Goal: Submit feedback/report problem: Submit feedback/report problem

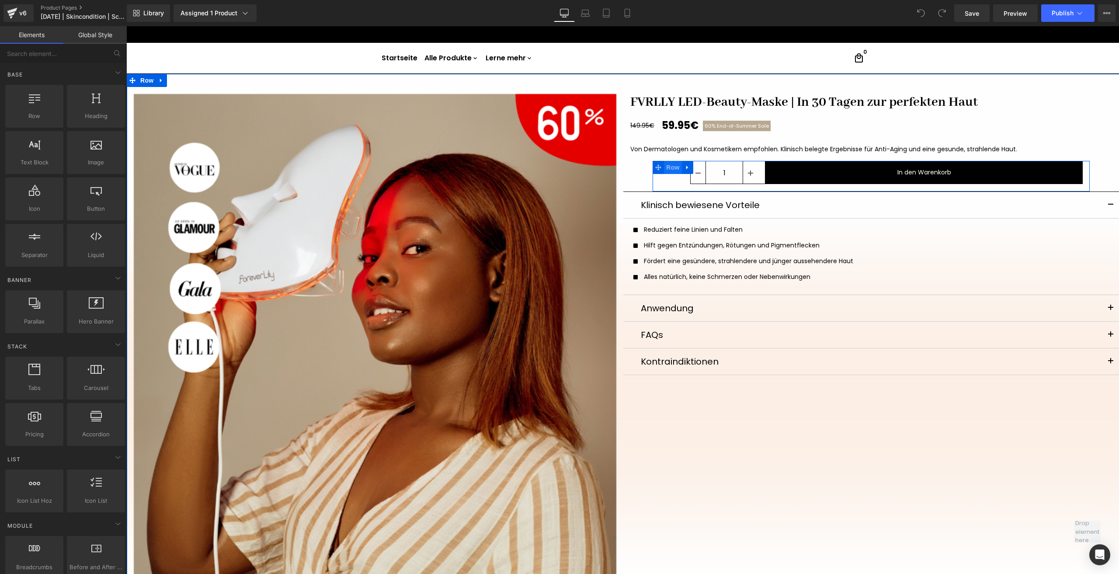
click at [668, 166] on span "Row" at bounding box center [672, 167] width 17 height 13
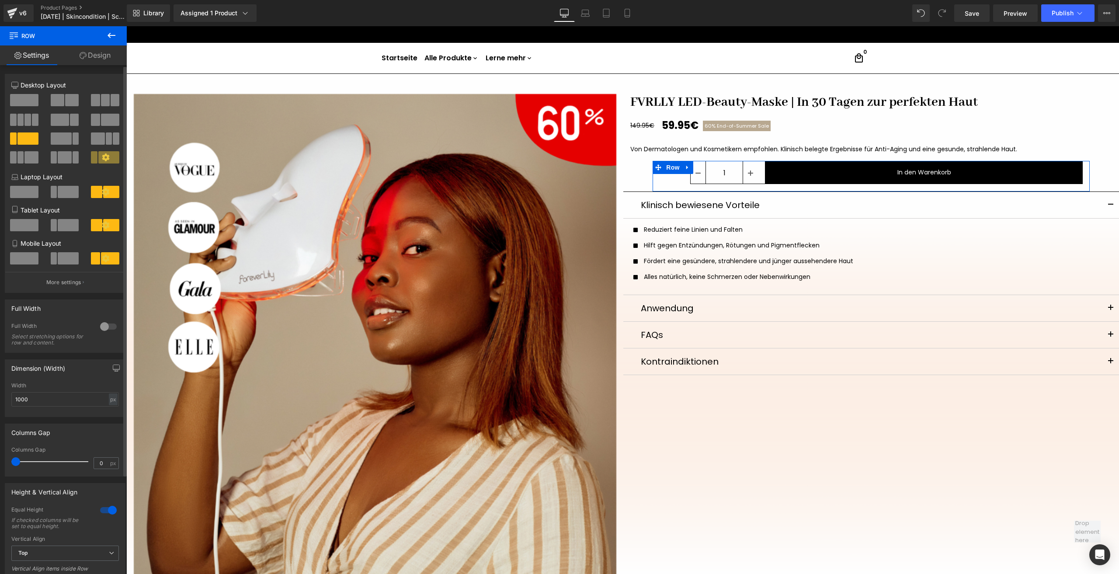
click at [107, 330] on div at bounding box center [108, 327] width 21 height 14
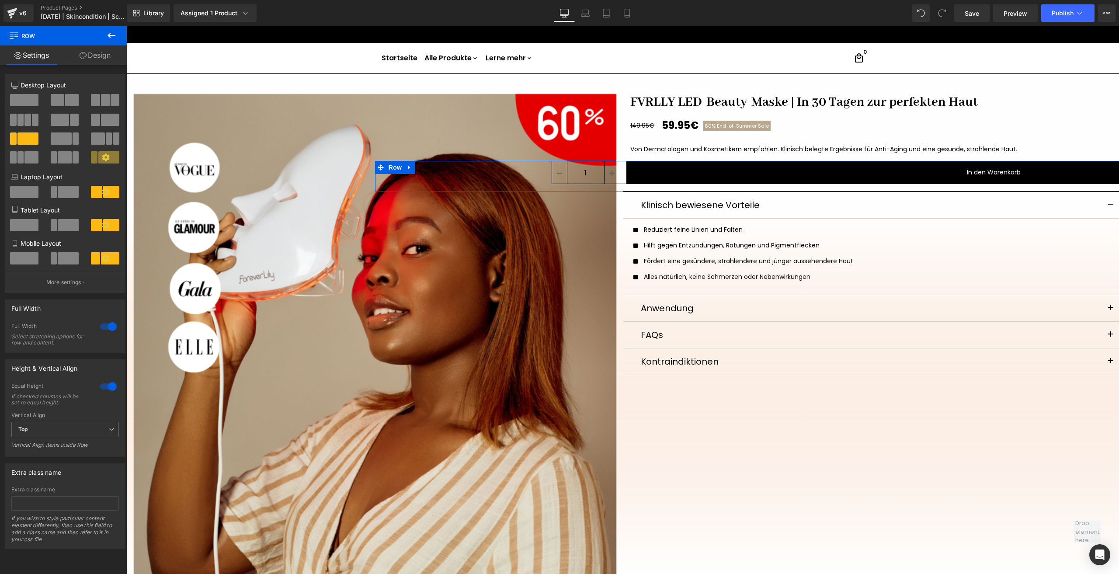
click at [107, 330] on div at bounding box center [108, 327] width 21 height 14
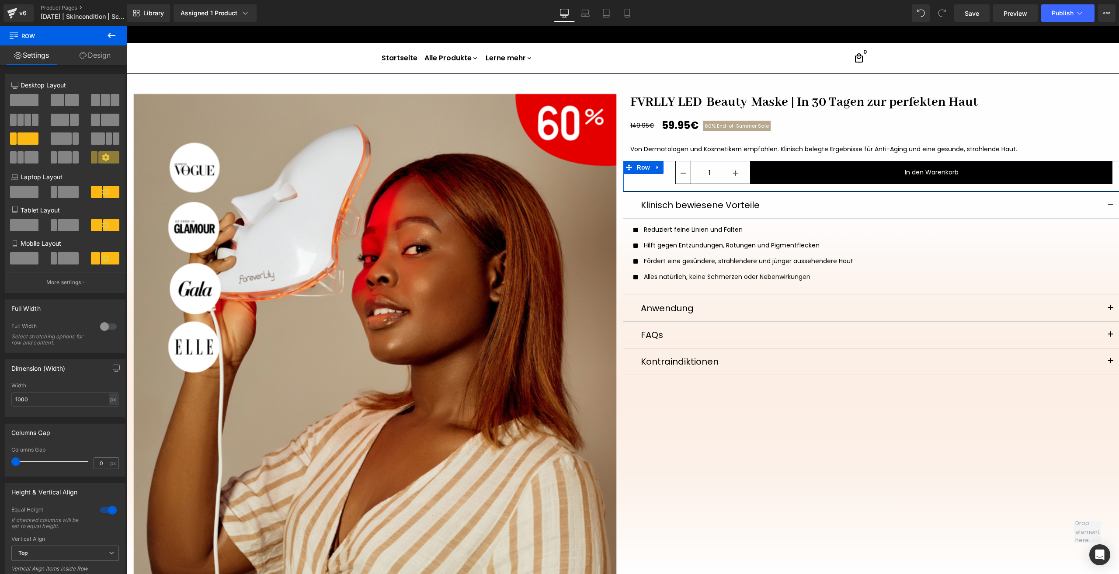
click at [103, 59] on link "Design" at bounding box center [94, 55] width 63 height 20
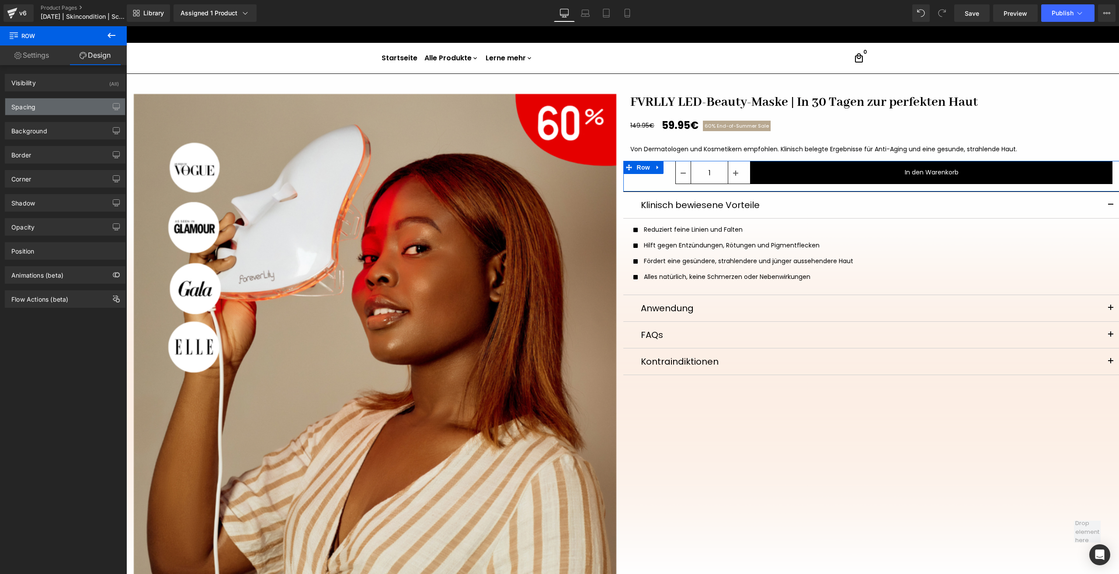
click at [89, 106] on div "Spacing" at bounding box center [65, 106] width 120 height 17
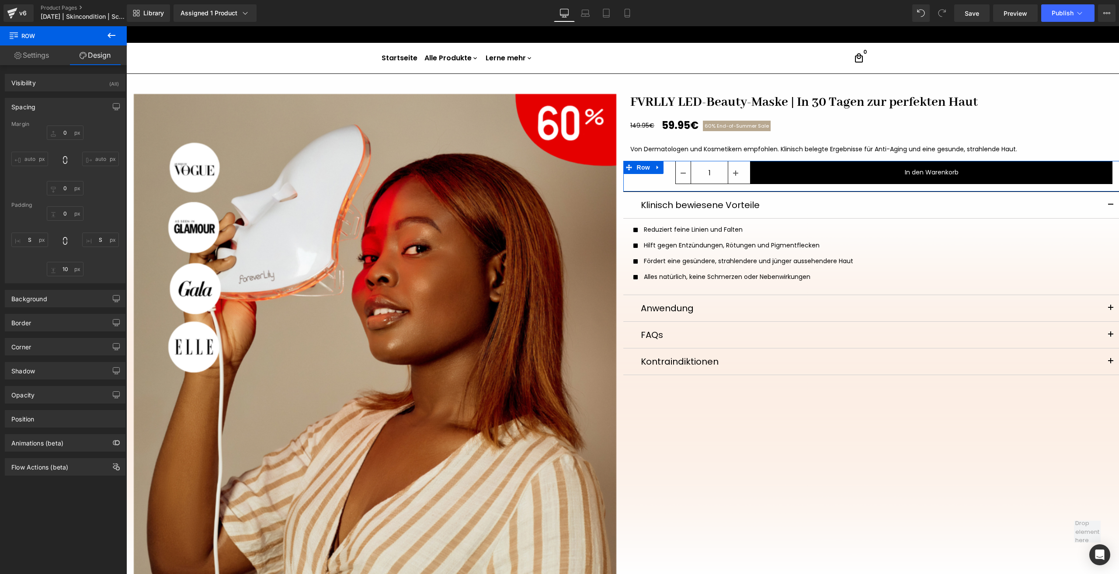
click at [43, 57] on link "Settings" at bounding box center [31, 55] width 63 height 20
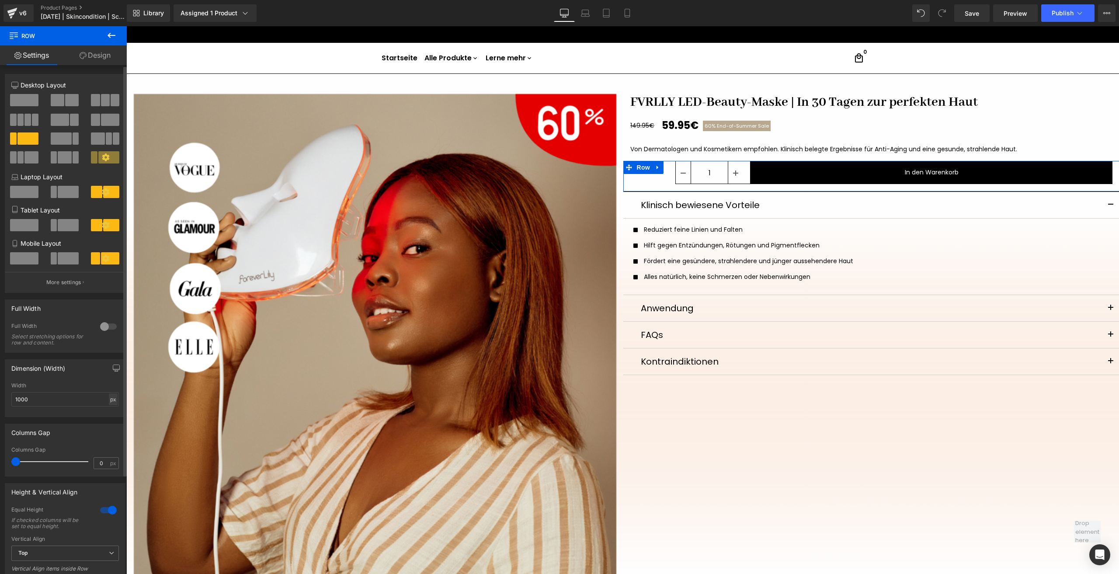
click at [109, 400] on div "px" at bounding box center [113, 400] width 9 height 12
click at [108, 325] on div at bounding box center [108, 327] width 21 height 14
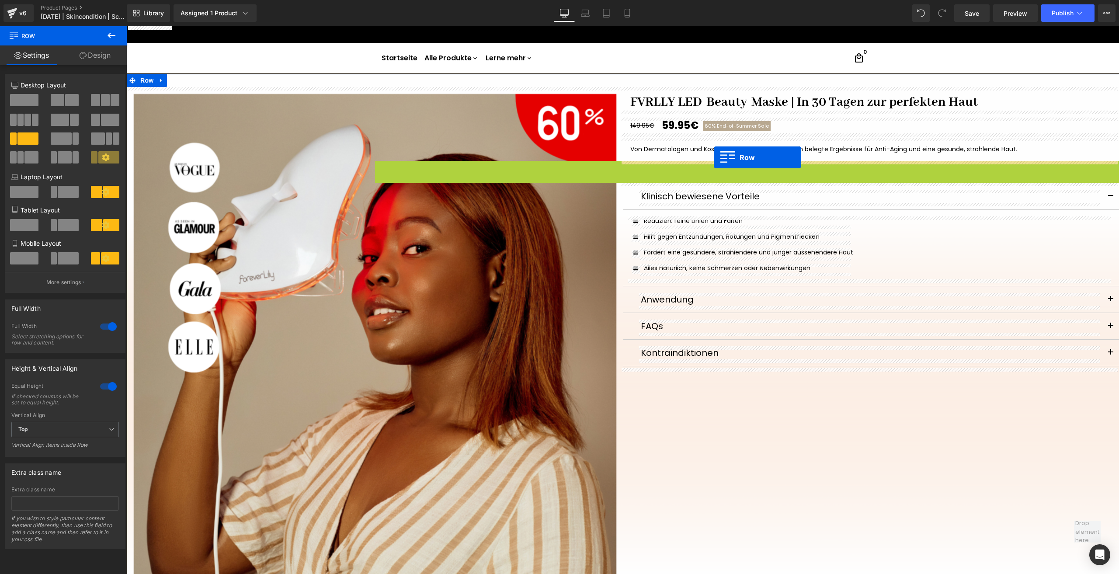
drag, startPoint x: 386, startPoint y: 166, endPoint x: 714, endPoint y: 157, distance: 328.1
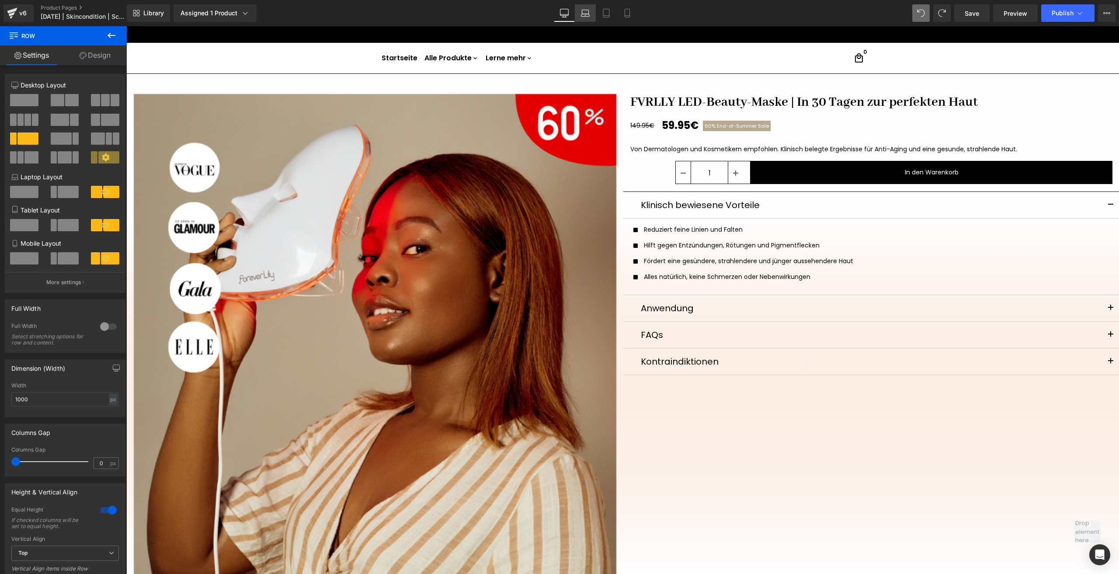
click at [592, 7] on link "Laptop" at bounding box center [585, 12] width 21 height 17
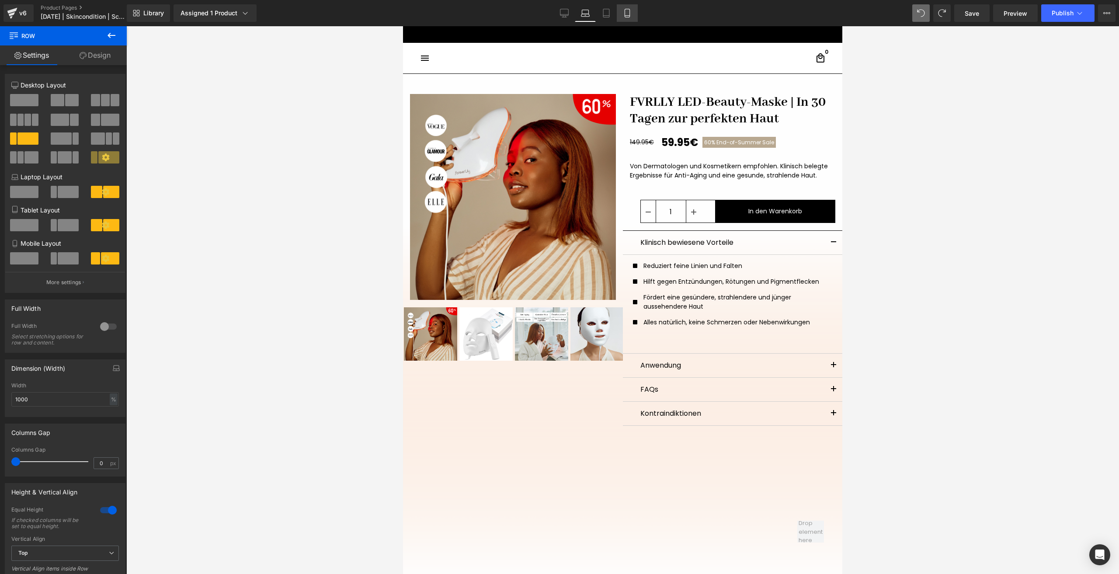
click at [631, 5] on link "Mobile" at bounding box center [627, 12] width 21 height 17
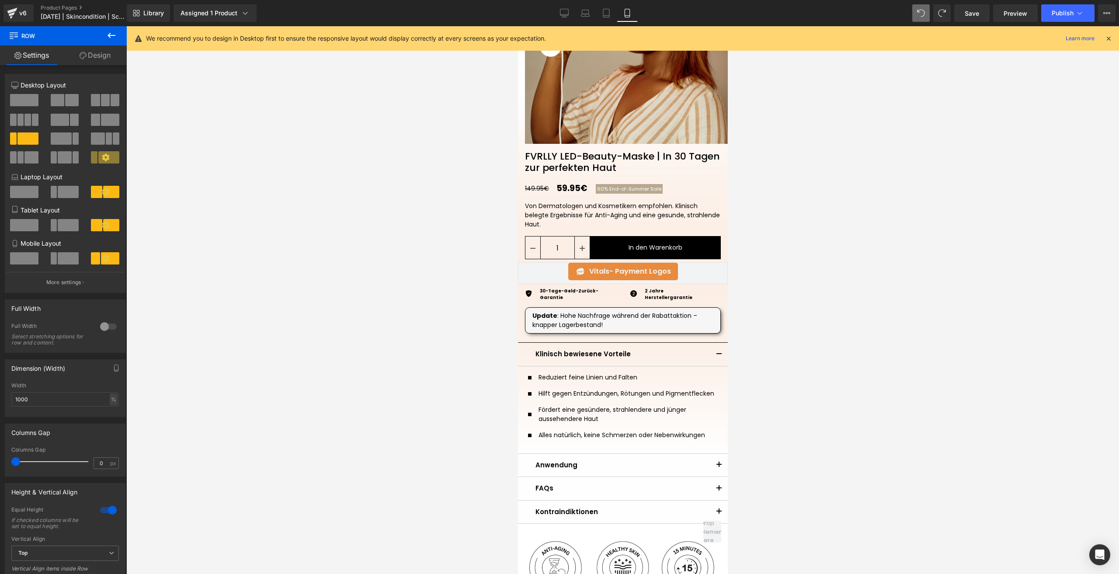
scroll to position [255, 0]
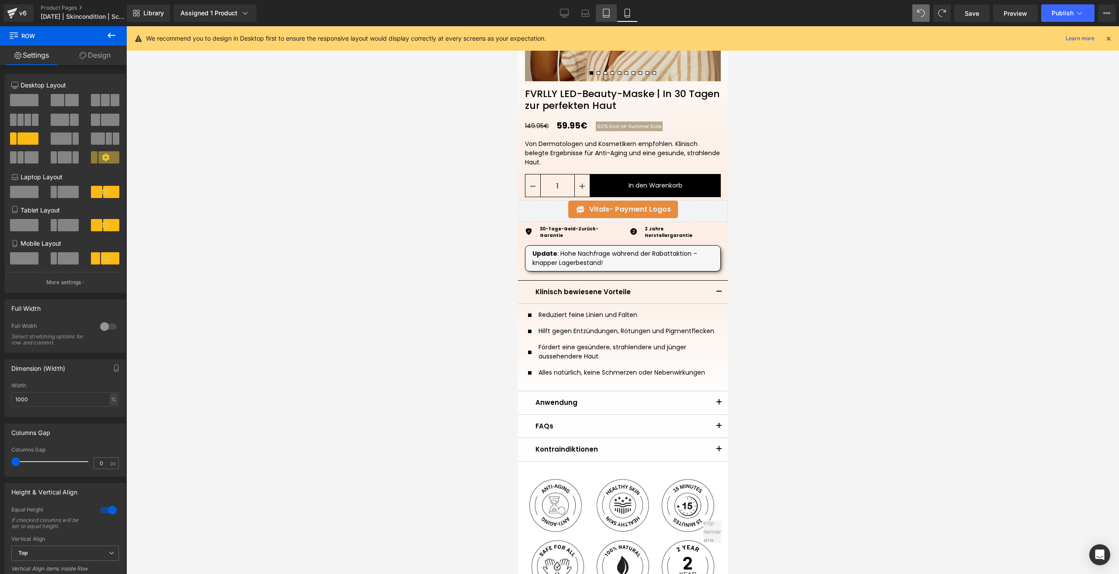
click at [606, 10] on icon at bounding box center [606, 13] width 9 height 9
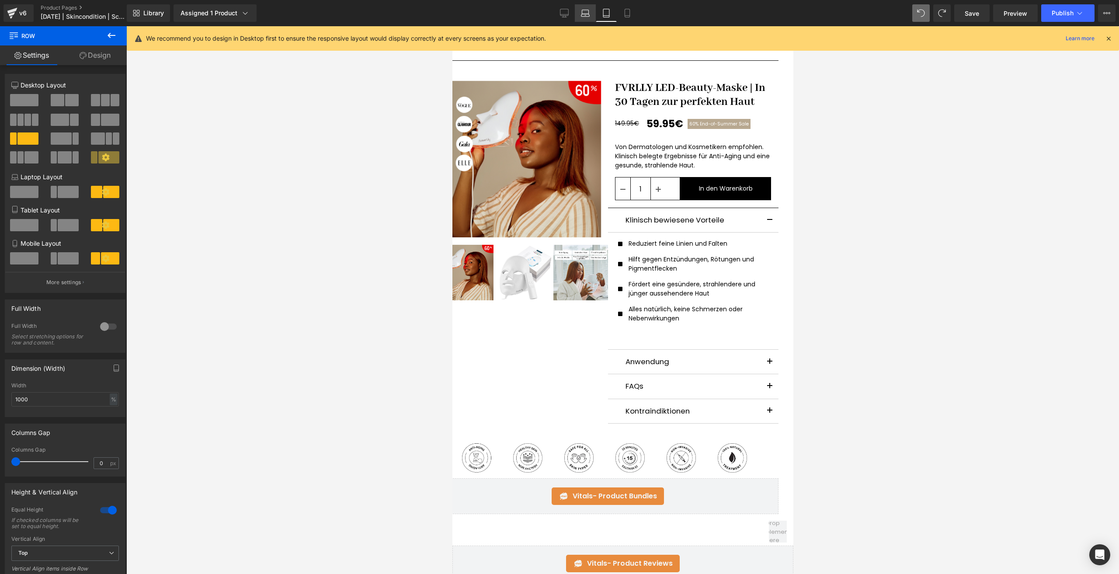
click at [585, 8] on link "Laptop" at bounding box center [585, 12] width 21 height 17
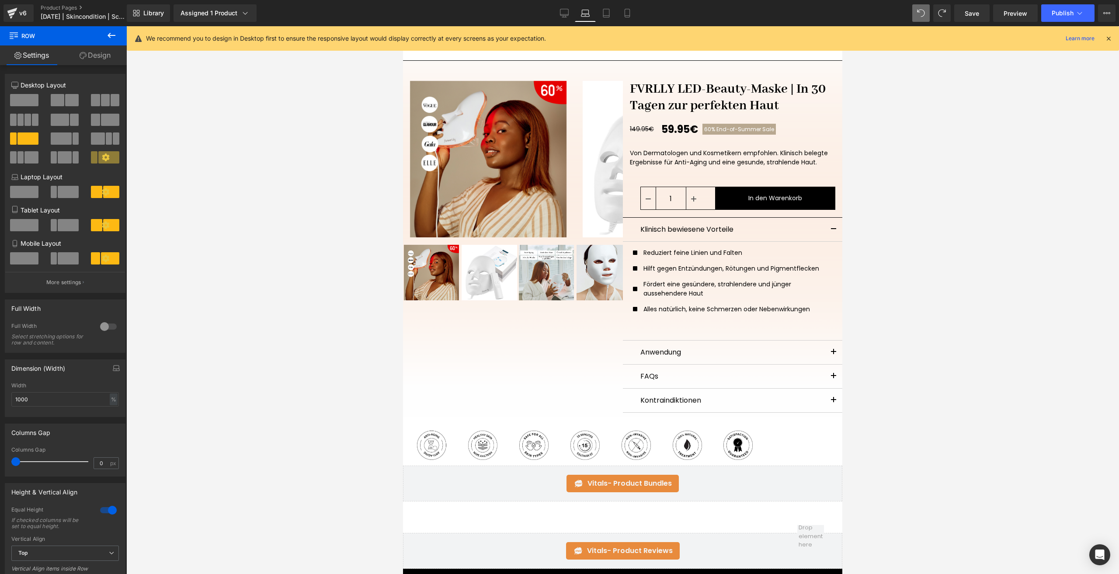
scroll to position [10, 0]
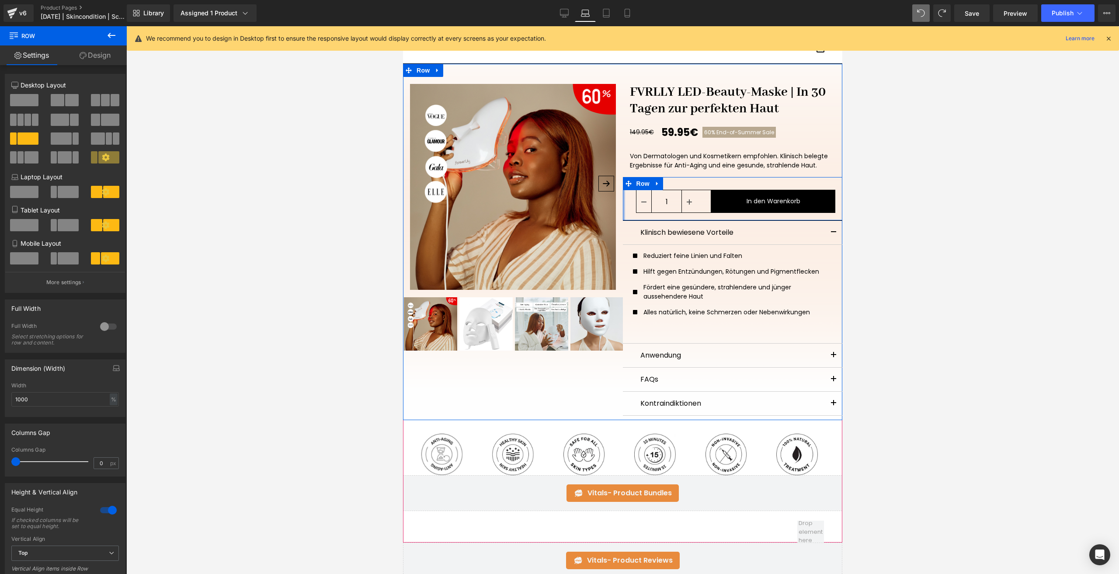
drag, startPoint x: 623, startPoint y: 206, endPoint x: 605, endPoint y: 209, distance: 18.2
click at [605, 209] on div "‹" at bounding box center [622, 242] width 439 height 356
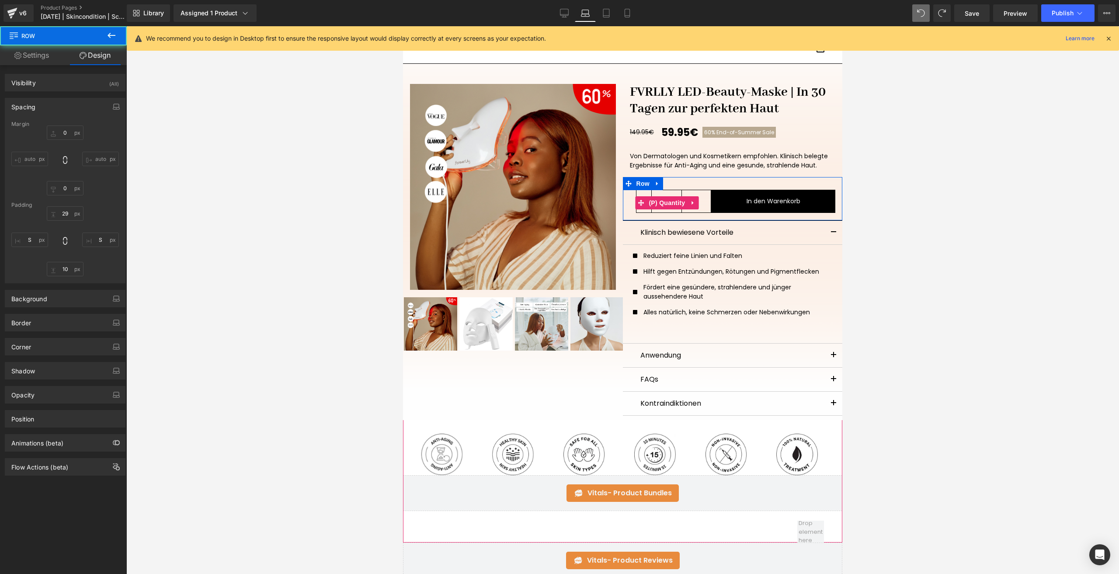
drag, startPoint x: 669, startPoint y: 200, endPoint x: 654, endPoint y: 196, distance: 15.0
click at [669, 200] on span "(P) Quantity" at bounding box center [667, 202] width 41 height 13
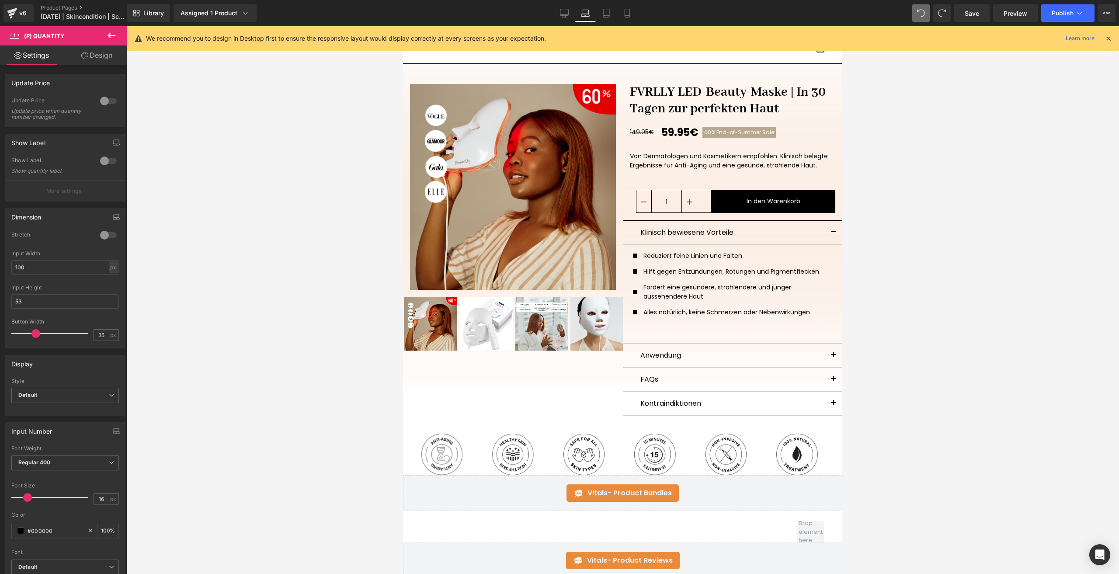
drag, startPoint x: 103, startPoint y: 52, endPoint x: 60, endPoint y: 100, distance: 64.1
click at [104, 52] on link "Design" at bounding box center [96, 55] width 63 height 20
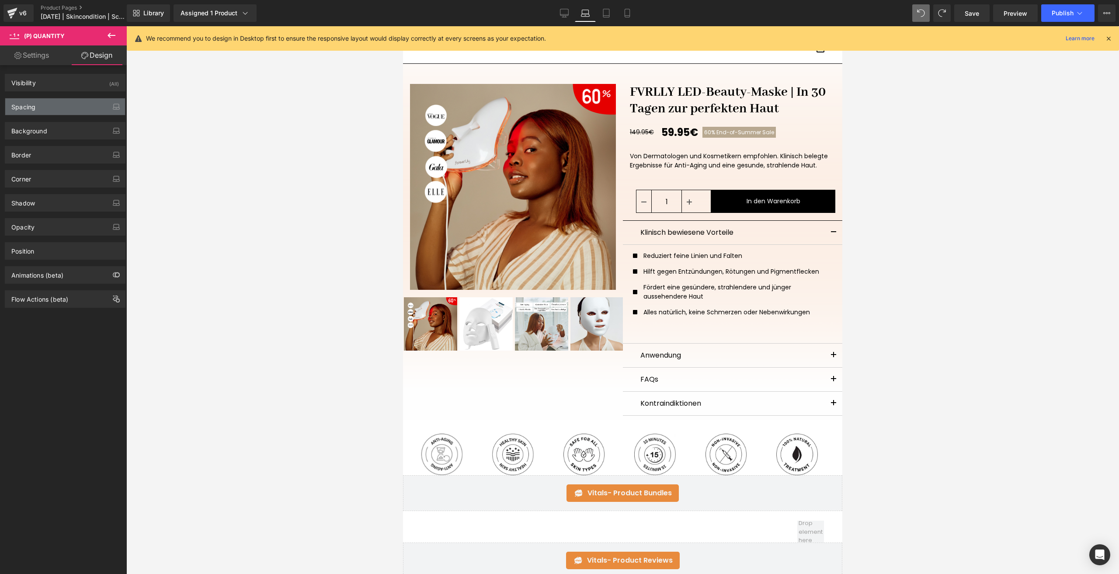
click at [60, 101] on div "Spacing" at bounding box center [65, 106] width 120 height 17
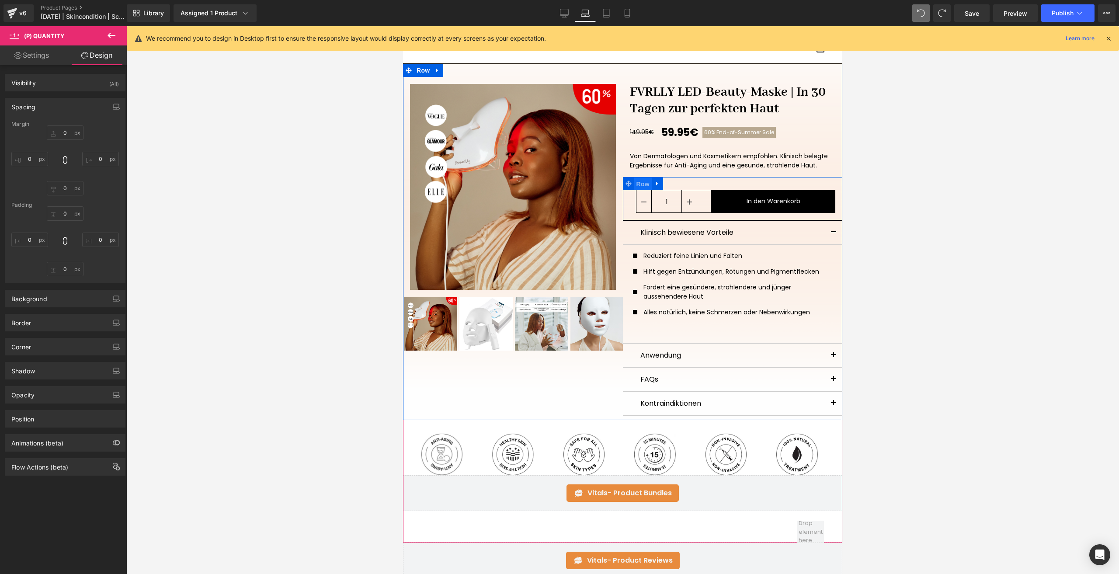
click at [635, 184] on span "Row" at bounding box center [643, 184] width 17 height 13
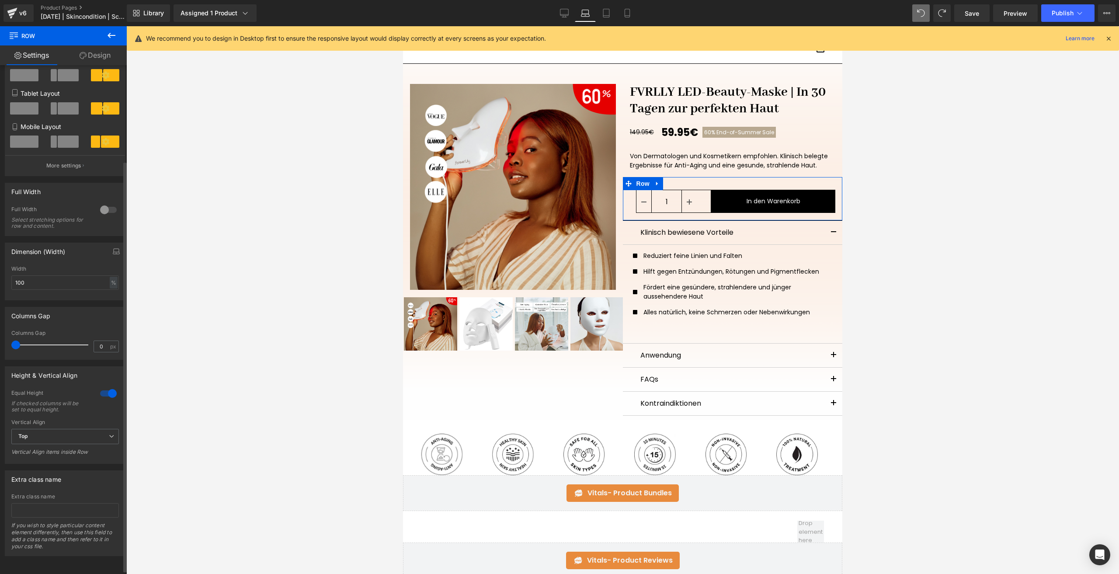
scroll to position [0, 0]
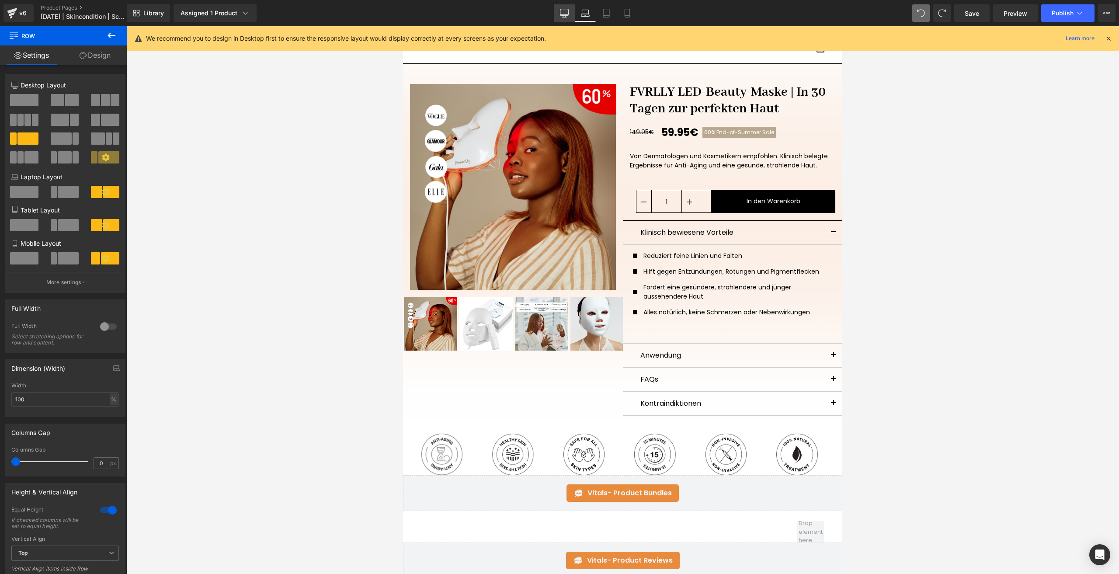
click at [562, 14] on icon at bounding box center [564, 13] width 9 height 9
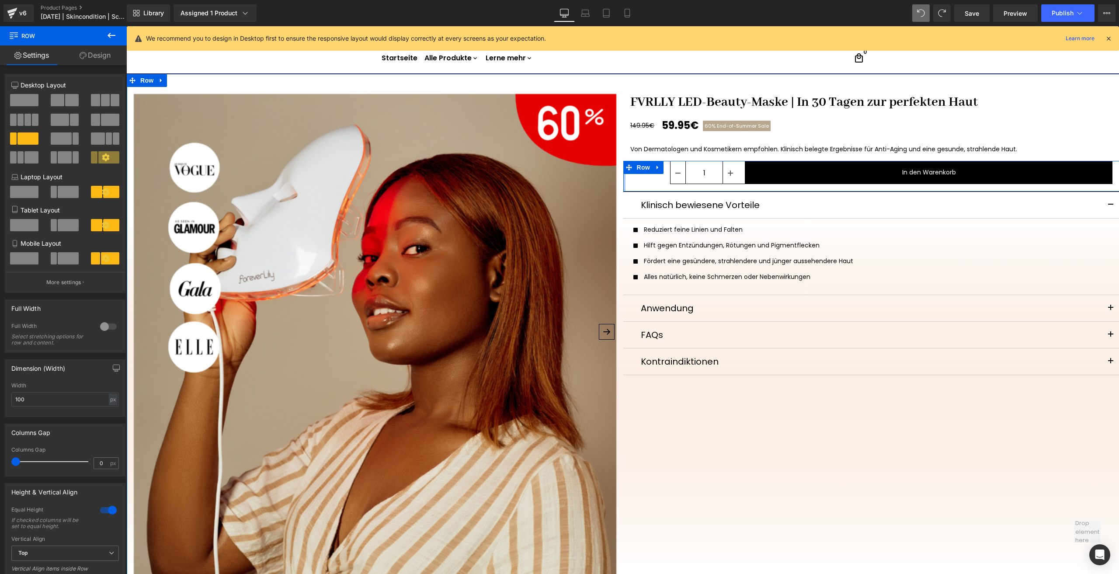
drag, startPoint x: 624, startPoint y: 179, endPoint x: 590, endPoint y: 184, distance: 34.9
click at [589, 182] on div "‹" at bounding box center [623, 384] width 993 height 620
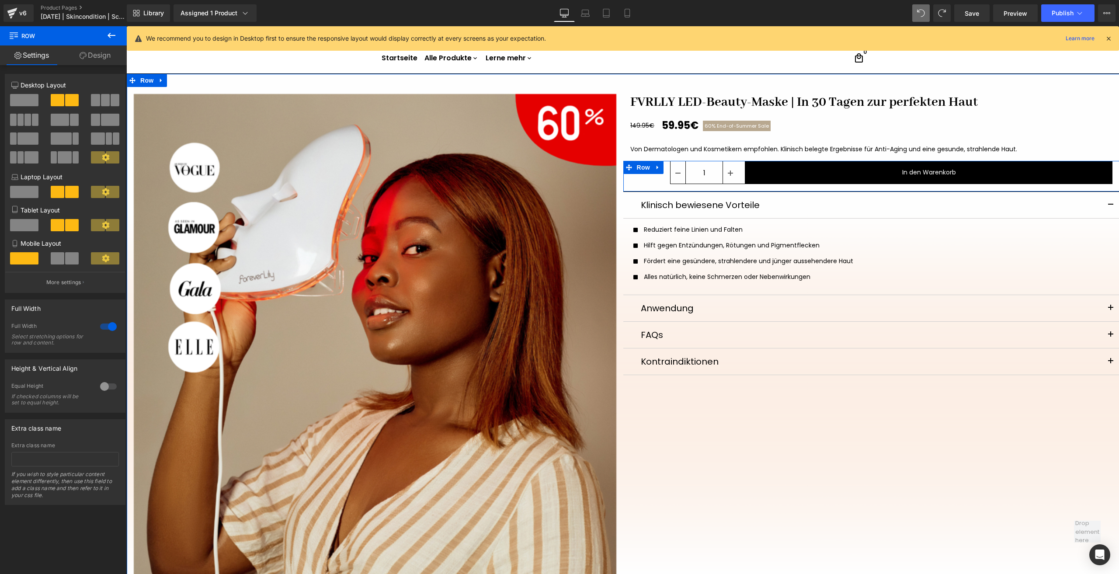
click at [725, 472] on div "‹" at bounding box center [623, 384] width 993 height 620
click at [712, 498] on div "‹" at bounding box center [623, 384] width 993 height 620
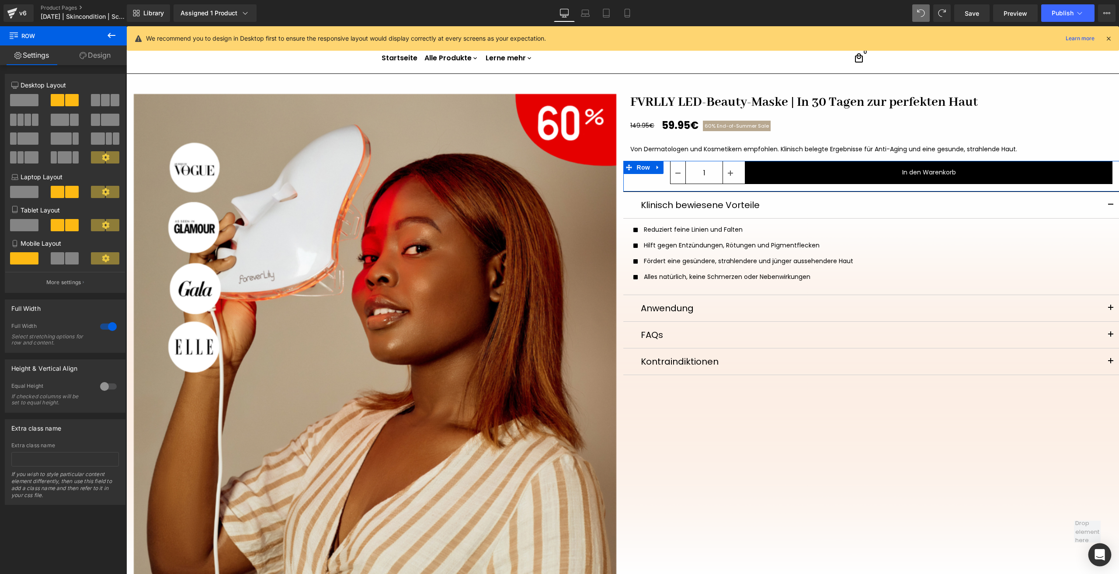
click at [1097, 558] on icon "Open Intercom Messenger" at bounding box center [1100, 554] width 10 height 11
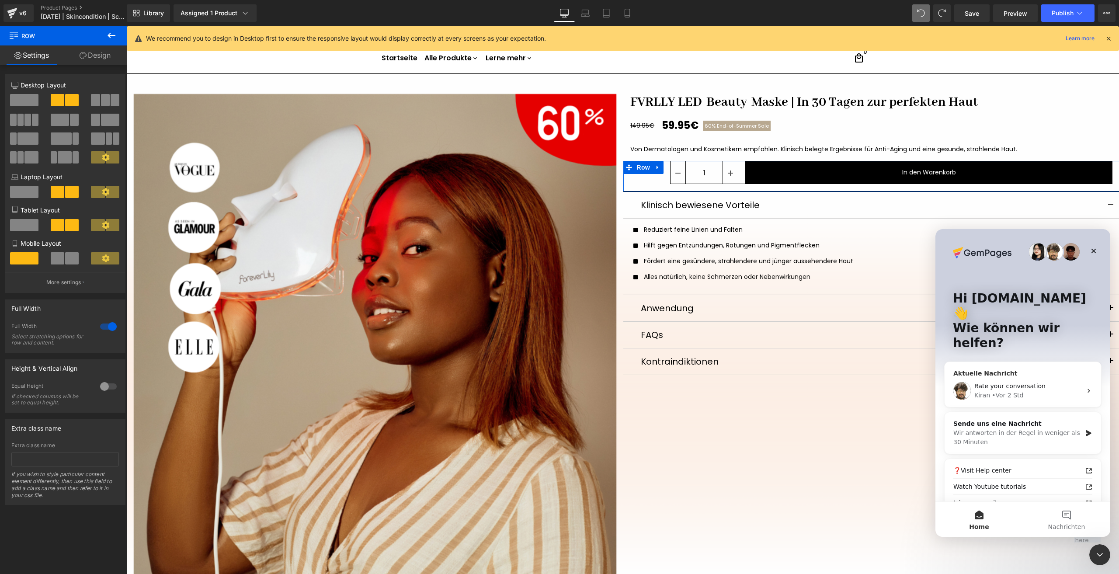
click at [987, 383] on span "Rate your conversation" at bounding box center [1010, 386] width 71 height 7
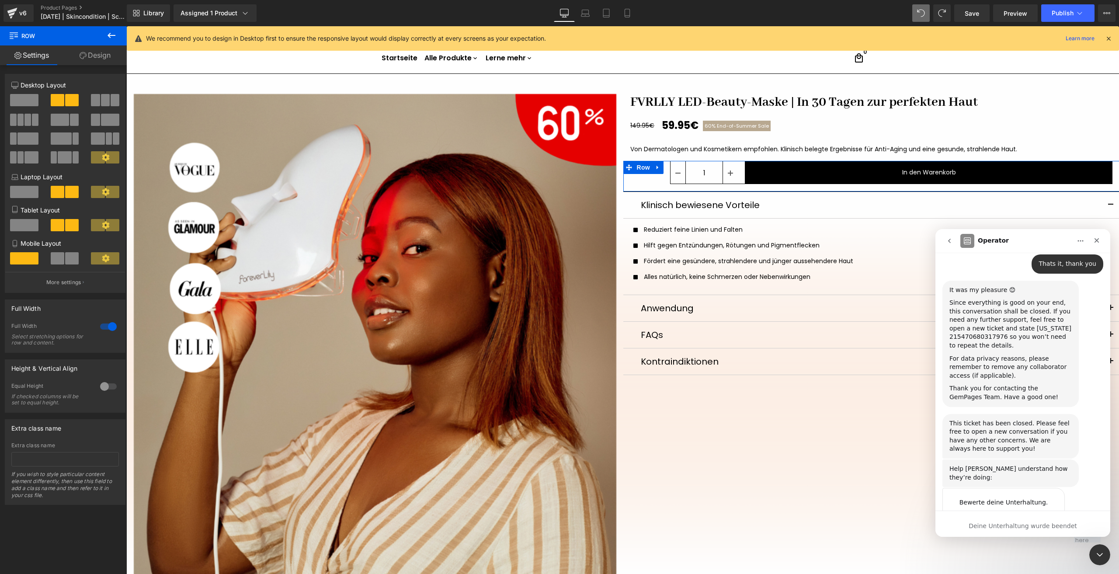
scroll to position [1209, 0]
click at [950, 245] on button "go back" at bounding box center [950, 241] width 17 height 17
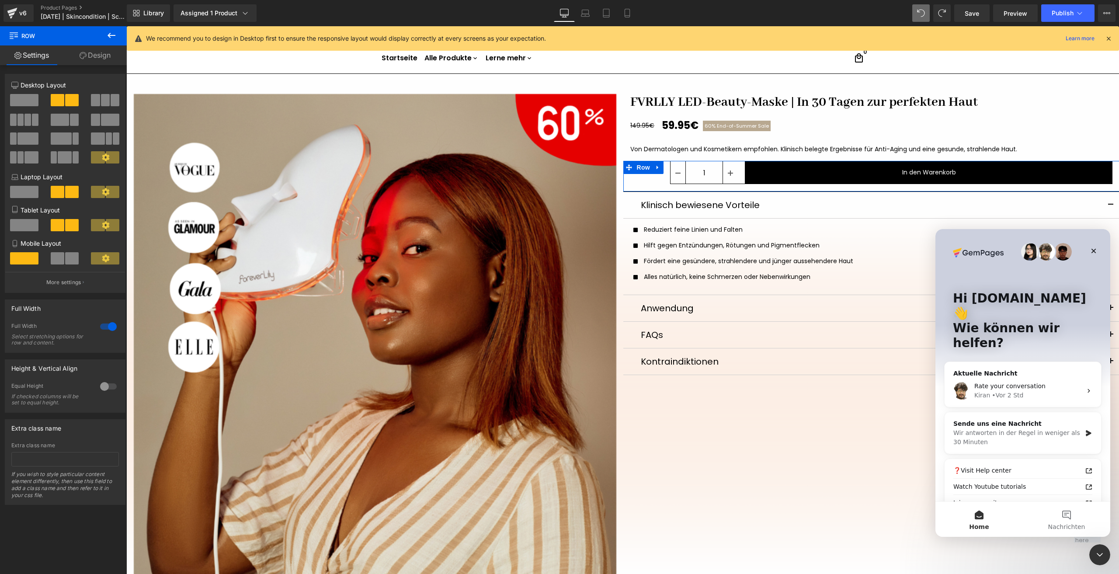
scroll to position [0, 0]
click at [1043, 429] on div "Wir antworten in der Regel in weniger als 30 Minuten" at bounding box center [1018, 438] width 128 height 18
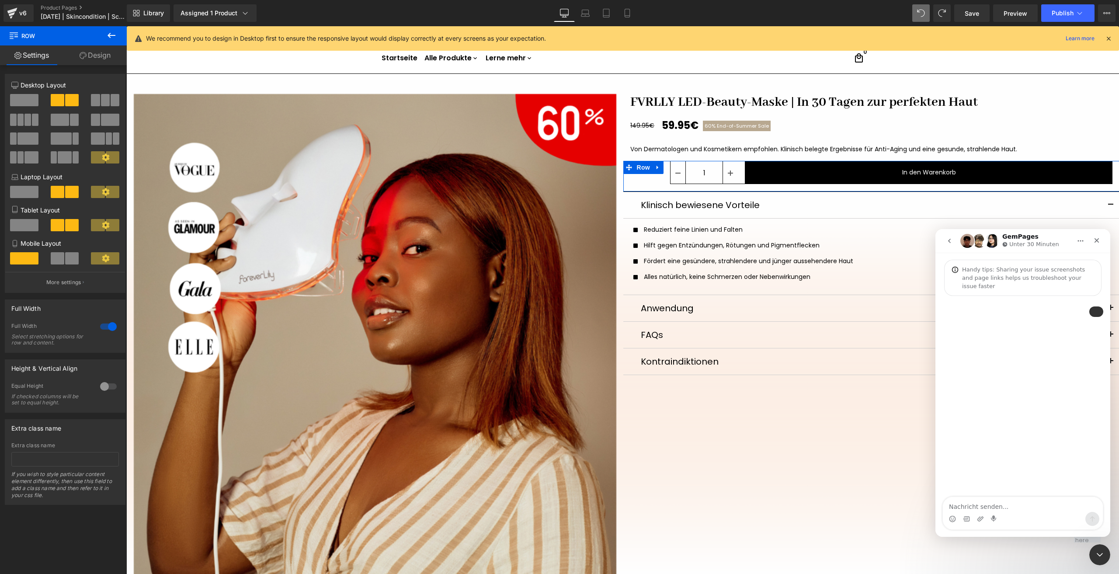
click at [586, 16] on div at bounding box center [559, 274] width 1119 height 548
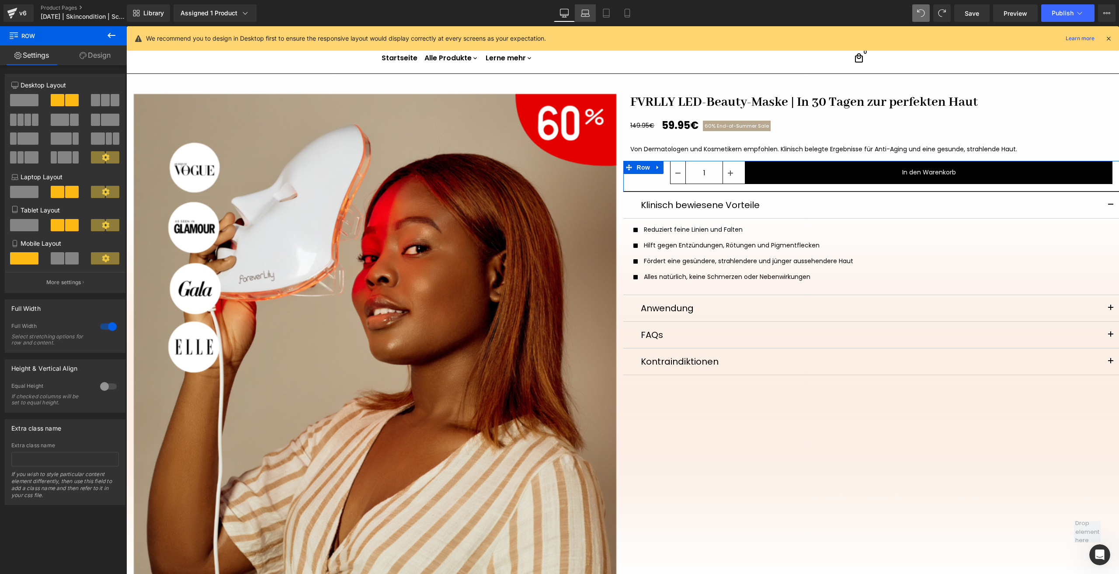
click at [591, 13] on link "Laptop" at bounding box center [585, 12] width 21 height 17
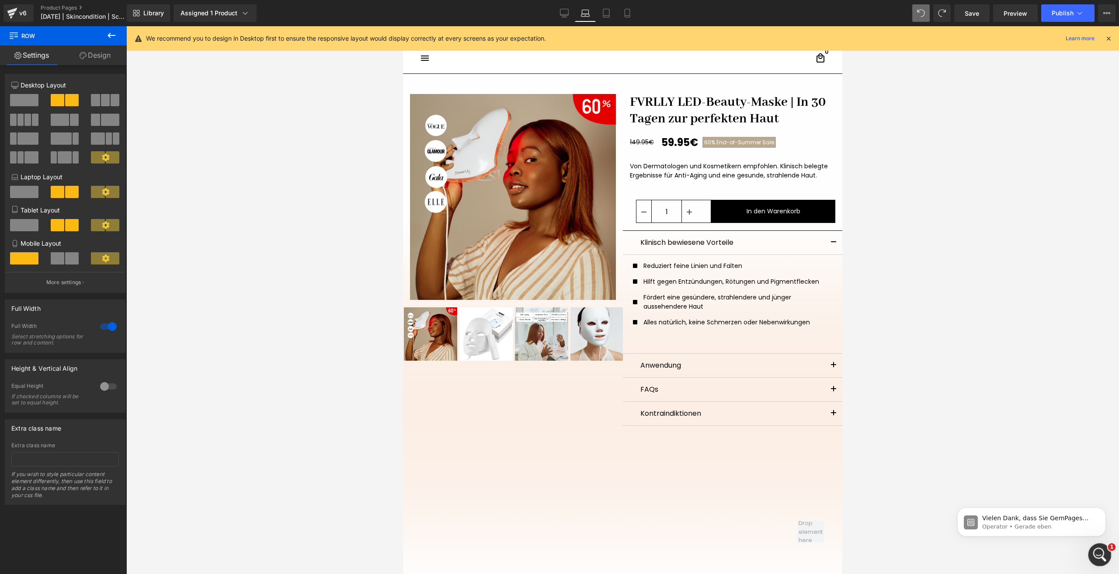
click at [1094, 555] on icon "Intercom-Nachrichtendienst öffnen" at bounding box center [1099, 554] width 14 height 14
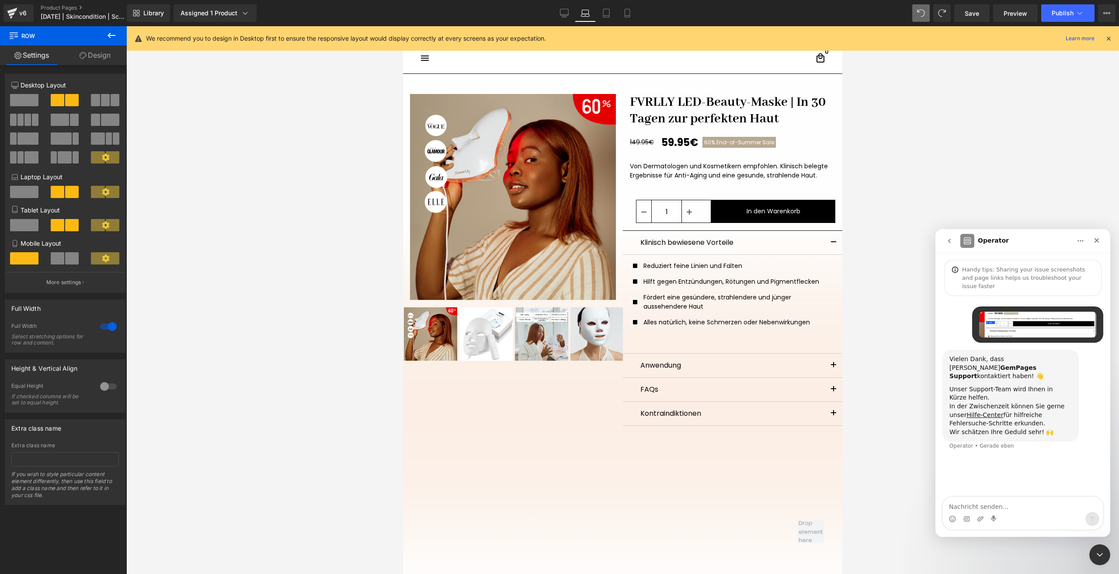
click at [967, 500] on textarea "Nachricht senden..." at bounding box center [1023, 504] width 160 height 15
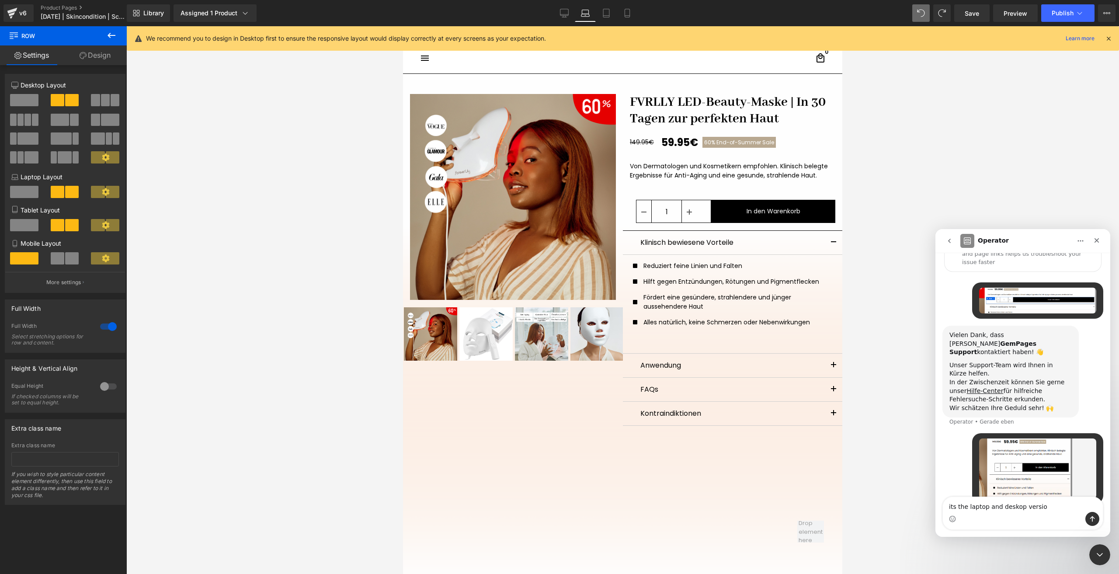
type textarea "its the laptop and deskop version"
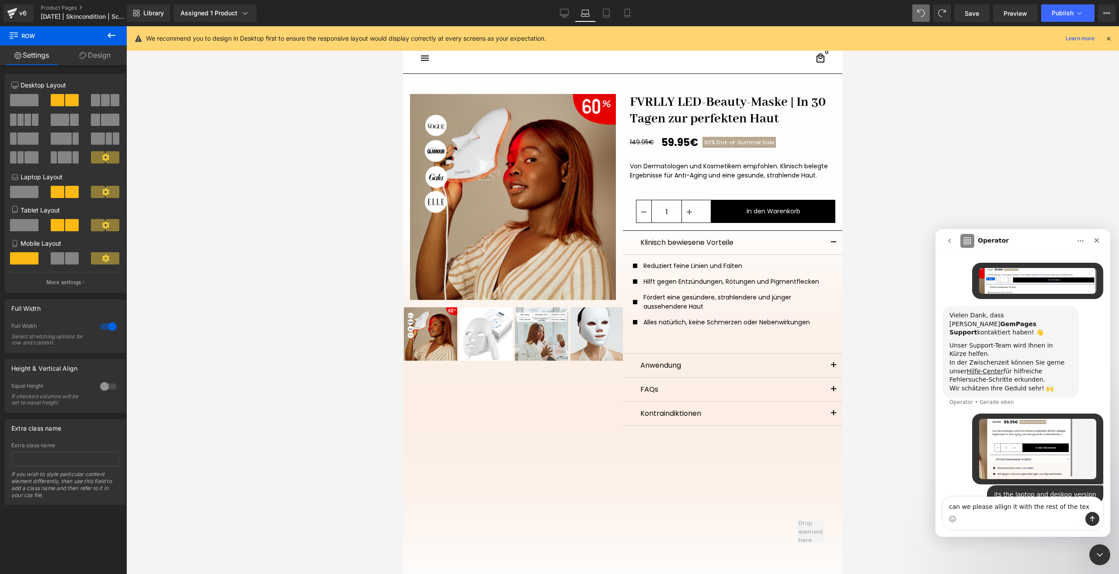
type textarea "can we please allign it with the rest of the text"
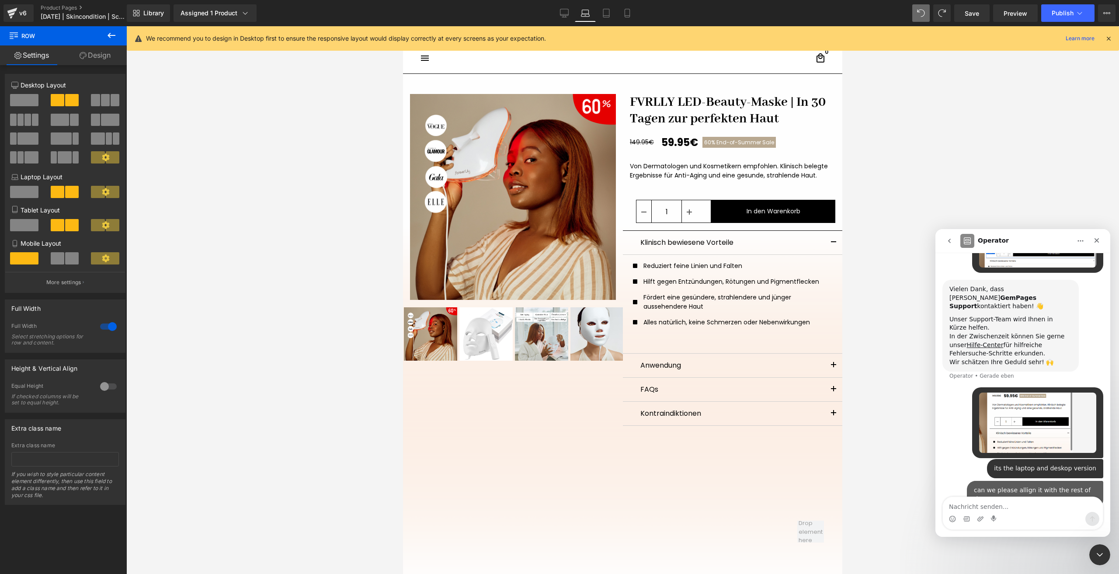
scroll to position [73, 0]
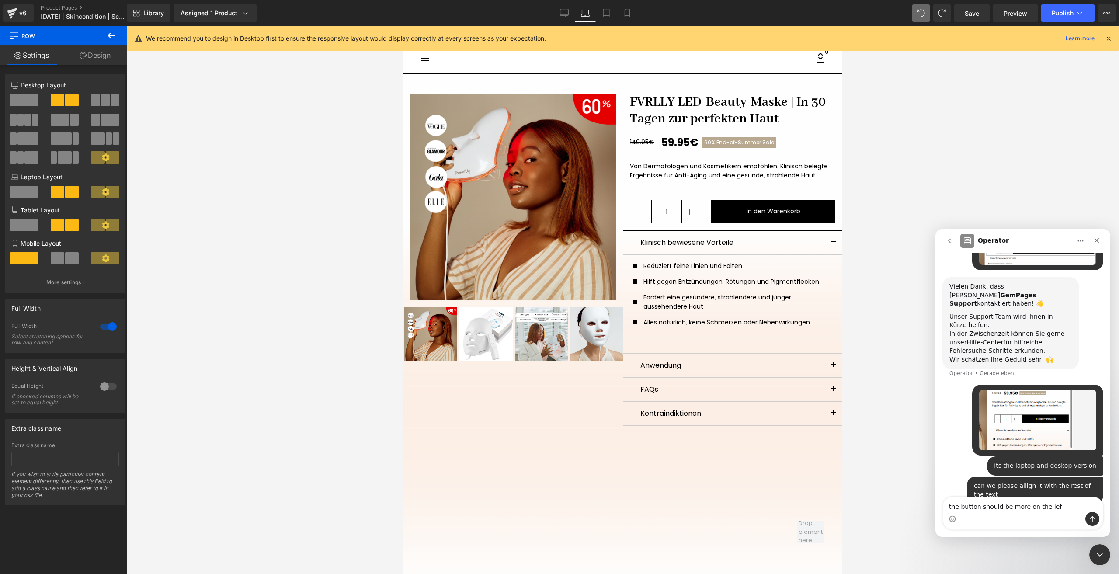
type textarea "the button should be more on the left"
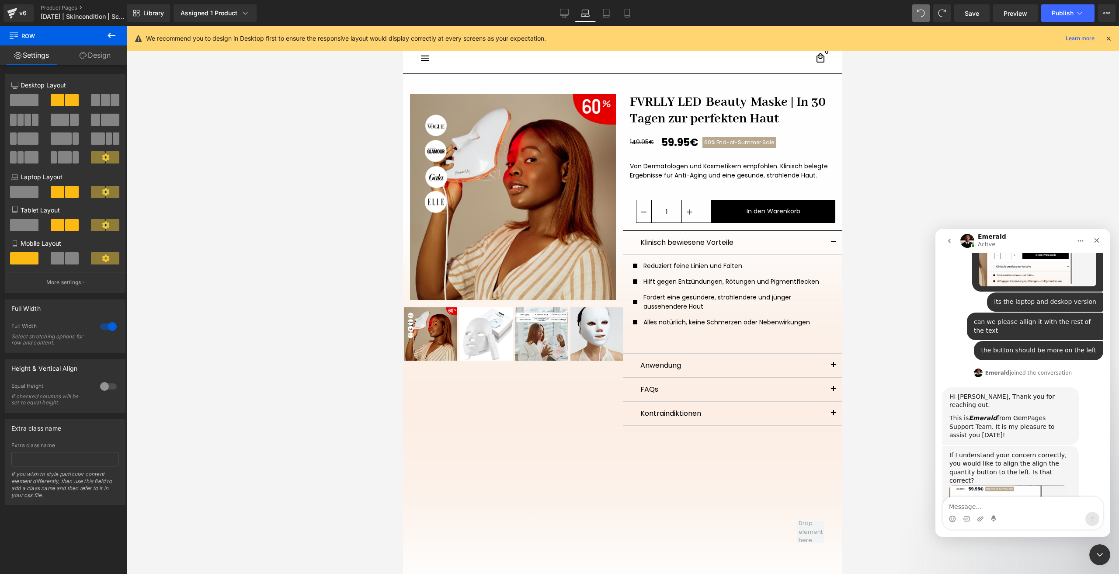
scroll to position [297, 0]
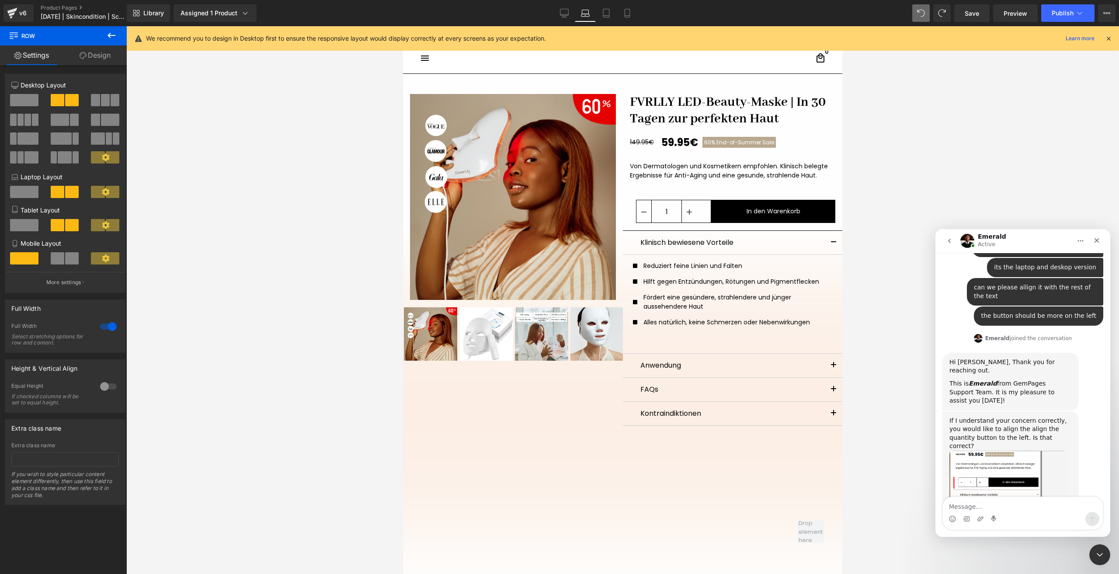
click at [1009, 494] on div "If I understand your concern correctly, you would like to align the align the q…" at bounding box center [1023, 476] width 161 height 129
click at [1007, 500] on textarea "Message…" at bounding box center [1023, 504] width 160 height 15
type textarea "yes"
